Goal: Task Accomplishment & Management: Manage account settings

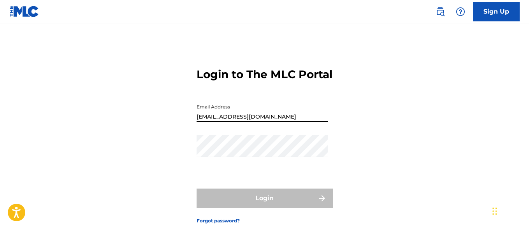
type input "[EMAIL_ADDRESS][DOMAIN_NAME]"
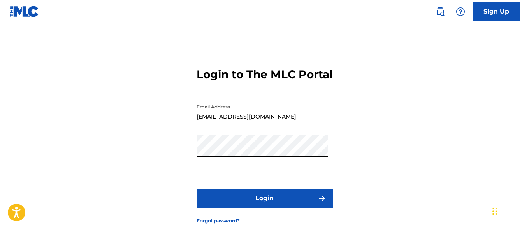
click at [264, 208] on button "Login" at bounding box center [265, 198] width 136 height 19
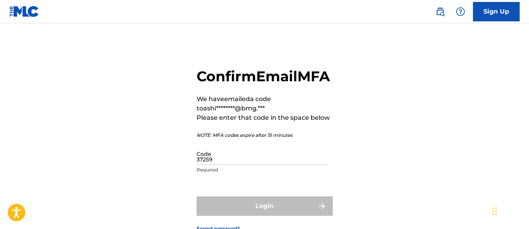
type input "372596"
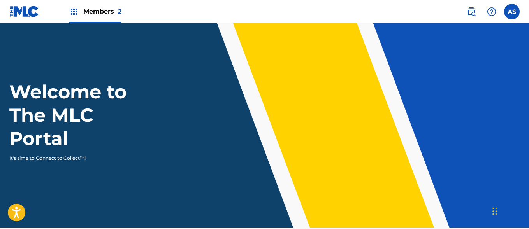
click at [74, 12] on img at bounding box center [73, 11] width 9 height 9
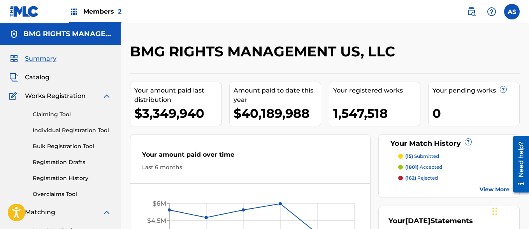
scroll to position [169, 0]
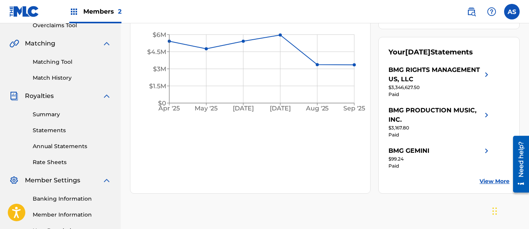
click at [72, 114] on link "Summary" at bounding box center [72, 115] width 79 height 8
